Goal: Obtain resource: Obtain resource

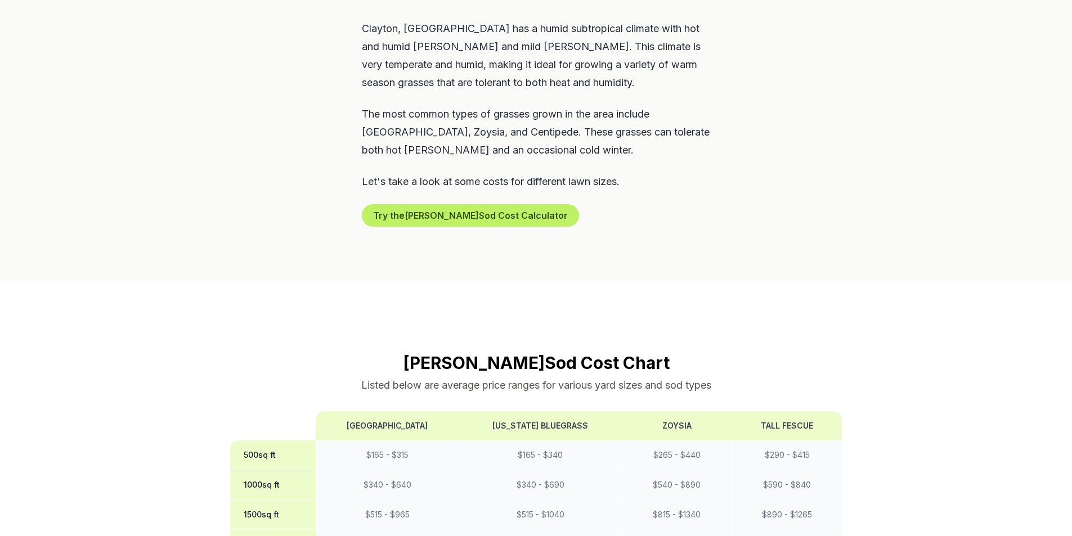
scroll to position [576, 0]
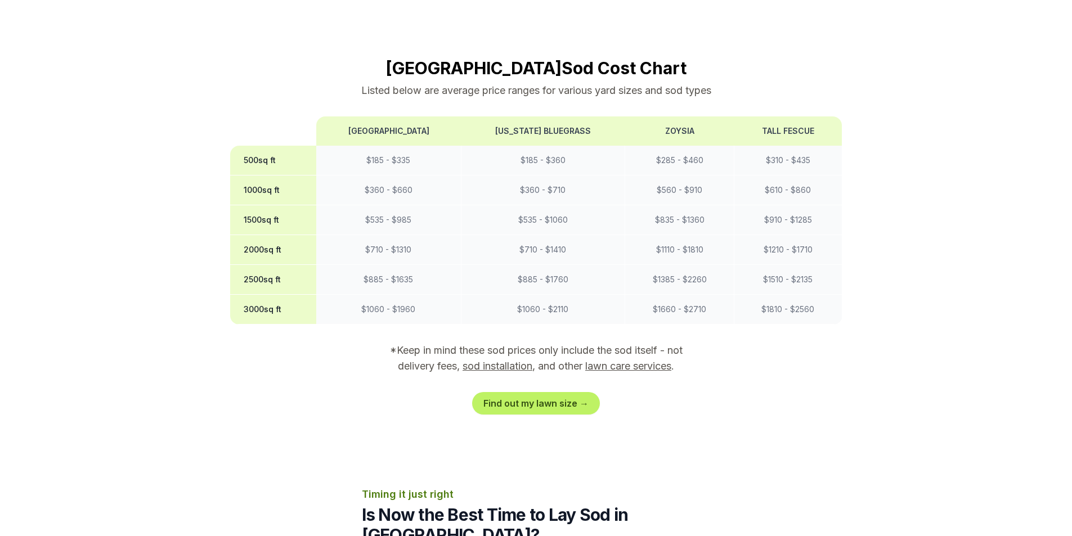
scroll to position [788, 0]
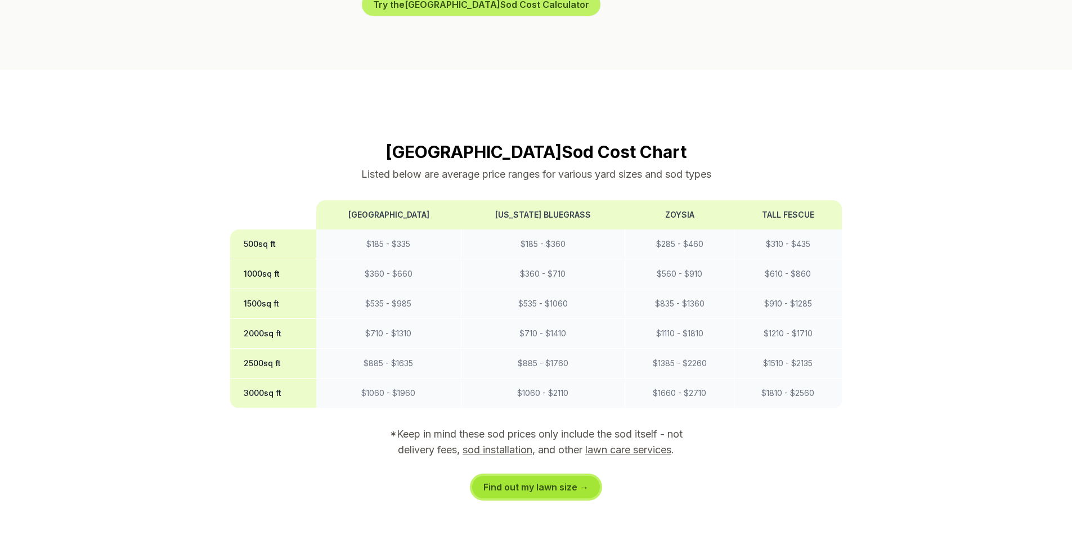
click at [531, 476] on link "Find out my lawn size →" at bounding box center [536, 487] width 128 height 23
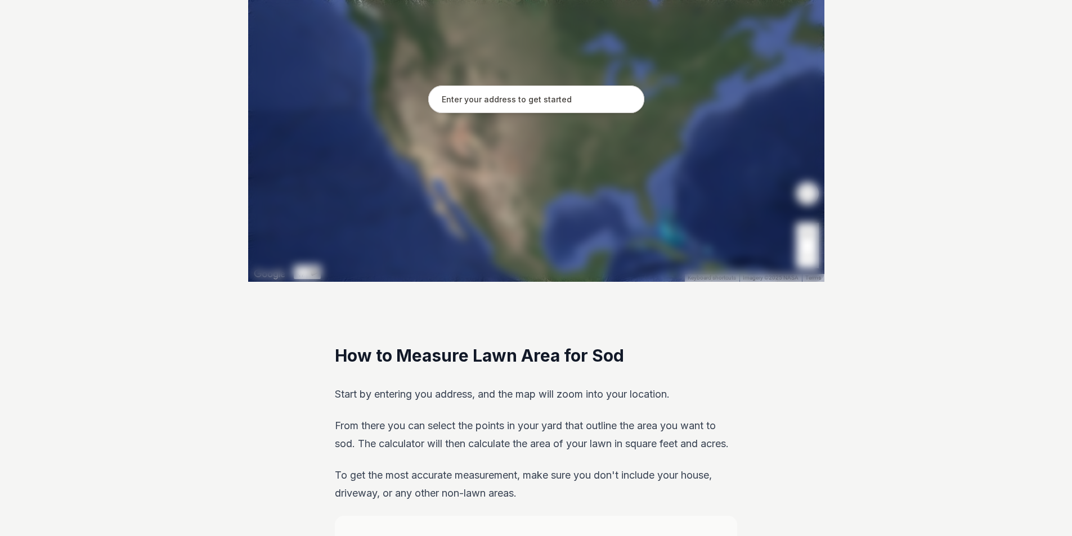
scroll to position [225, 0]
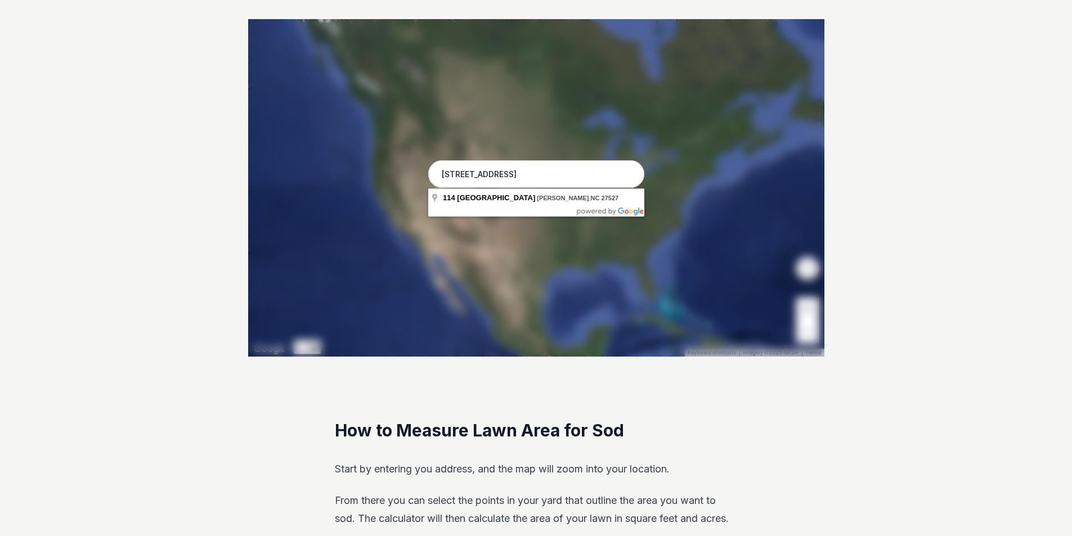
type input "114 Forest Bend Way Clayton, NC 27527"
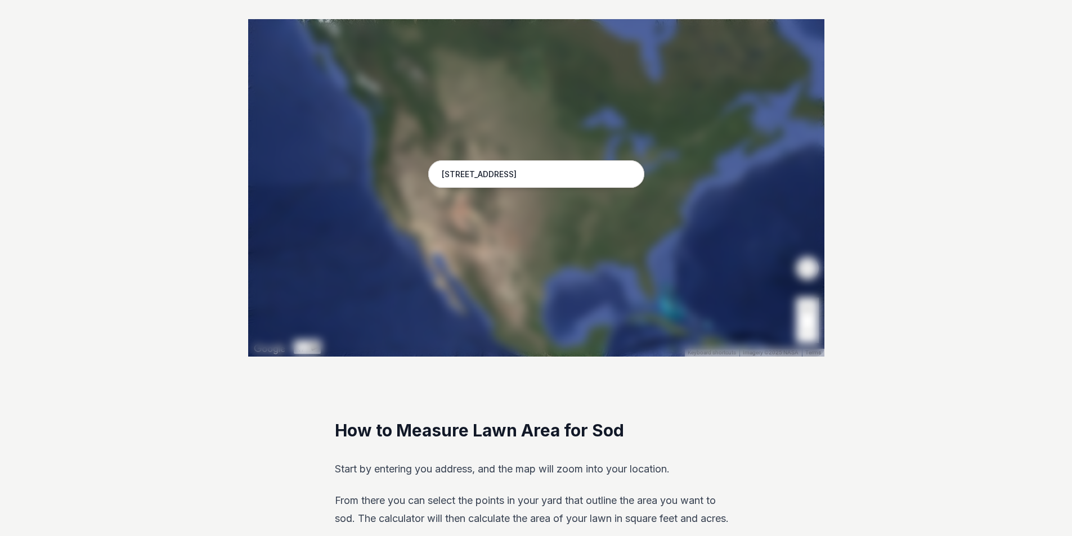
click at [531, 172] on input "114 Forest Bend Way Clayton, NC 27527" at bounding box center [536, 174] width 216 height 28
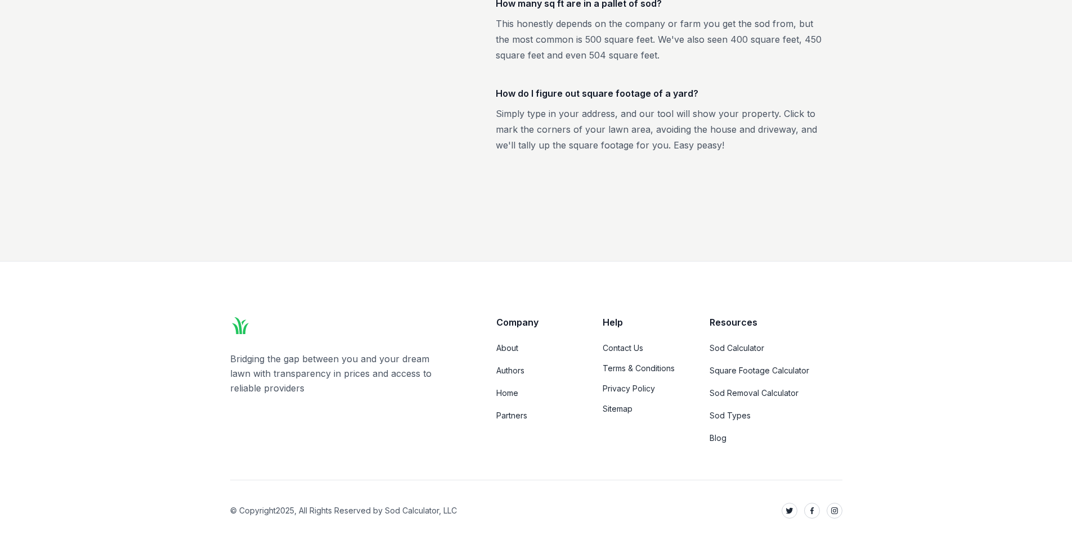
scroll to position [2161, 0]
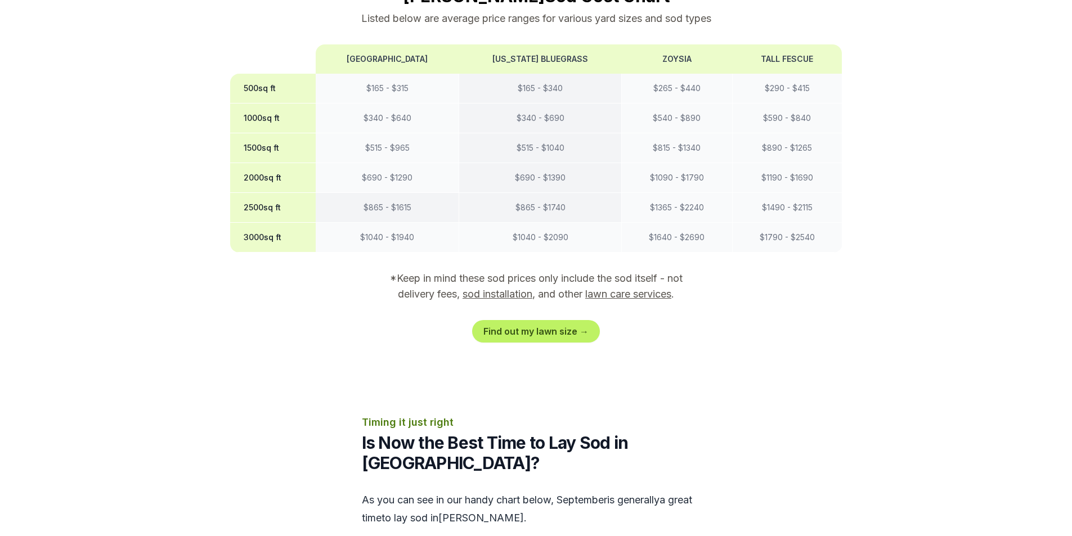
scroll to position [731, 0]
